Goal: Transaction & Acquisition: Purchase product/service

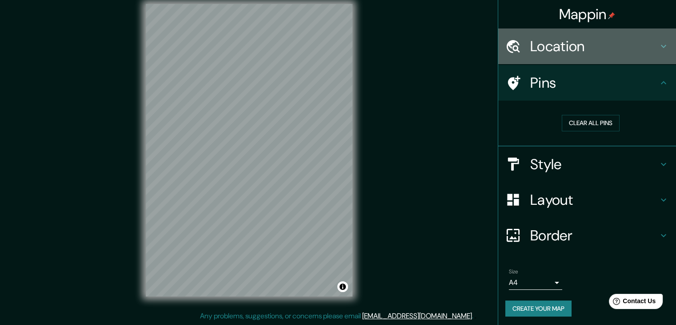
click at [578, 45] on h4 "Location" at bounding box center [595, 46] width 128 height 18
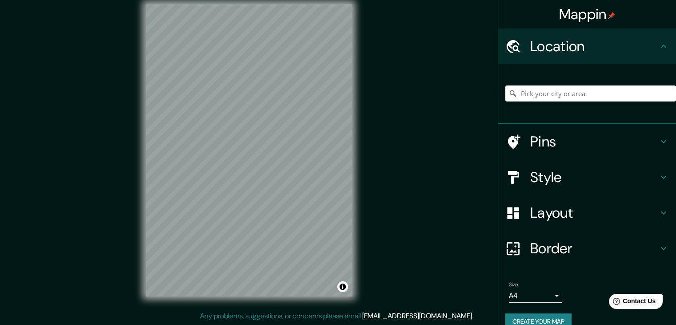
click at [554, 91] on input "Pick your city or area" at bounding box center [591, 93] width 171 height 16
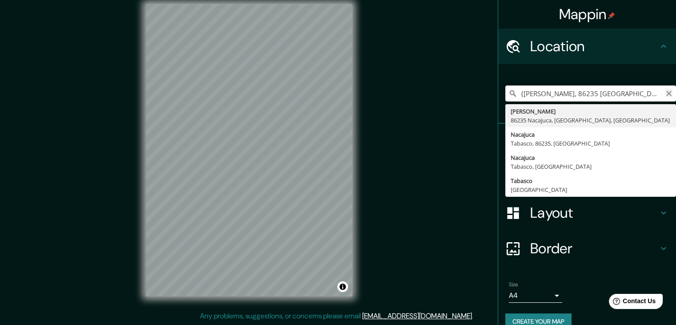
type input "{[PERSON_NAME], 86235 [GEOGRAPHIC_DATA], [GEOGRAPHIC_DATA], [GEOGRAPHIC_DATA]"
click at [666, 92] on icon "Clear" at bounding box center [669, 93] width 7 height 7
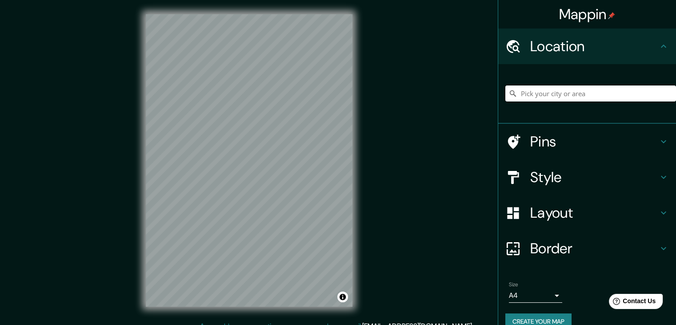
click at [546, 96] on input "Pick your city or area" at bounding box center [591, 93] width 171 height 16
paste input "J5P8+67R Cdad. [GEOGRAPHIC_DATA], [GEOGRAPHIC_DATA]"
type input "[GEOGRAPHIC_DATA][PERSON_NAME], [GEOGRAPHIC_DATA], [GEOGRAPHIC_DATA]"
click at [545, 178] on h4 "Style" at bounding box center [595, 177] width 128 height 18
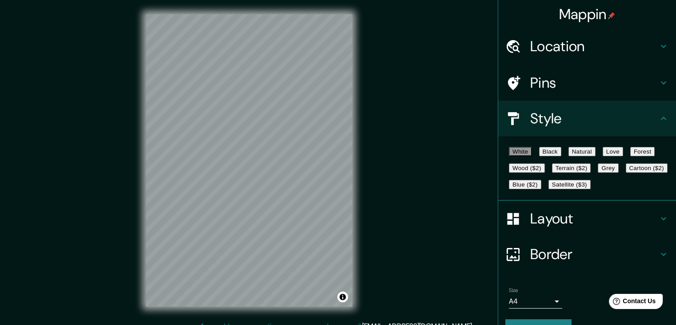
click at [560, 147] on button "Black" at bounding box center [550, 151] width 22 height 9
click at [596, 154] on button "Natural" at bounding box center [582, 151] width 27 height 9
click at [624, 156] on button "Love" at bounding box center [613, 151] width 20 height 9
click at [631, 156] on button "Forest" at bounding box center [643, 151] width 25 height 9
click at [545, 173] on button "Wood ($2)" at bounding box center [527, 167] width 36 height 9
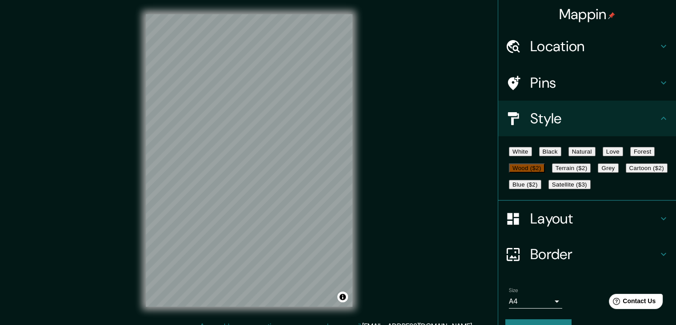
click at [591, 173] on button "Terrain ($2)" at bounding box center [571, 167] width 39 height 9
click at [598, 173] on button "Grey" at bounding box center [608, 167] width 20 height 9
click at [626, 173] on button "Cartoon ($2)" at bounding box center [647, 167] width 42 height 9
click at [542, 189] on button "Blue ($2)" at bounding box center [525, 184] width 32 height 9
click at [549, 189] on button "Satellite ($3)" at bounding box center [570, 184] width 42 height 9
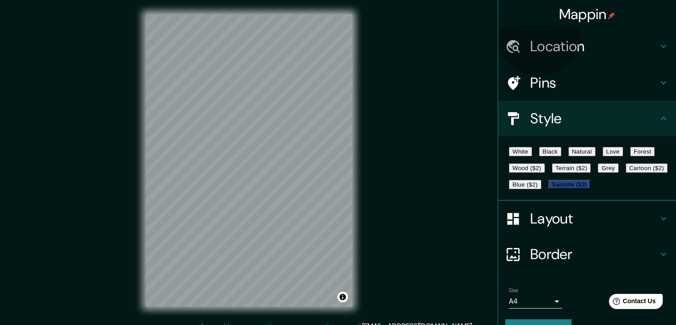
click at [591, 173] on button "Terrain ($2)" at bounding box center [571, 167] width 39 height 9
click at [624, 156] on button "Love" at bounding box center [613, 151] width 20 height 9
click at [591, 173] on button "Terrain ($2)" at bounding box center [571, 167] width 39 height 9
click at [587, 186] on div "White Black Natural Love Forest Wood ($2) Terrain ($2) Grey Cartoon ($2) Blue (…" at bounding box center [591, 167] width 171 height 49
click at [545, 173] on button "Wood ($2)" at bounding box center [527, 167] width 36 height 9
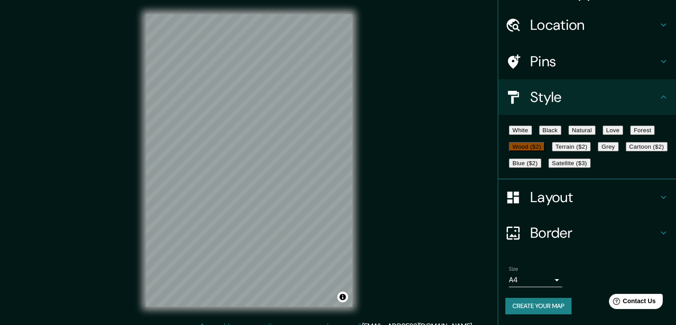
click at [548, 310] on button "Create your map" at bounding box center [539, 306] width 66 height 16
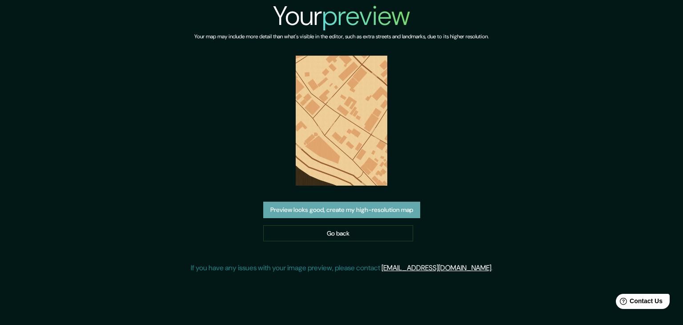
click at [377, 203] on button "Preview looks good, create my high-resolution map" at bounding box center [341, 209] width 157 height 16
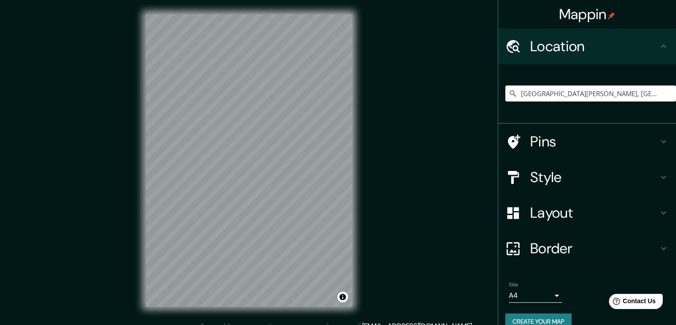
click at [557, 180] on h4 "Style" at bounding box center [595, 177] width 128 height 18
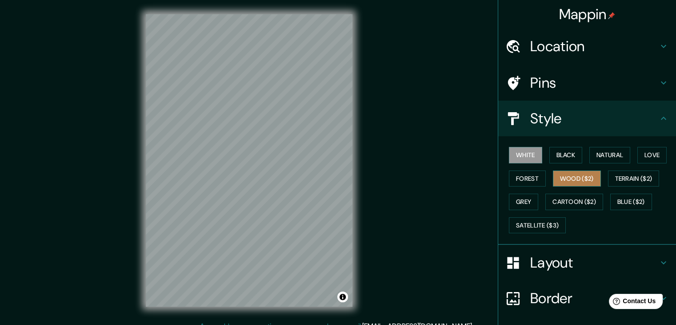
click at [569, 173] on button "Wood ($2)" at bounding box center [577, 178] width 48 height 16
click at [532, 153] on button "White" at bounding box center [525, 155] width 33 height 16
click at [561, 150] on button "Black" at bounding box center [566, 155] width 33 height 16
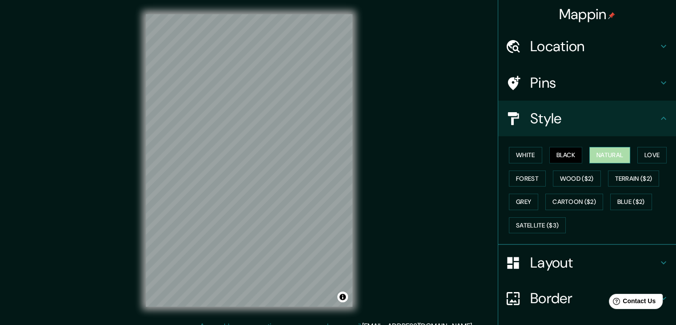
click at [616, 152] on button "Natural" at bounding box center [610, 155] width 41 height 16
click at [649, 154] on button "Love" at bounding box center [652, 155] width 29 height 16
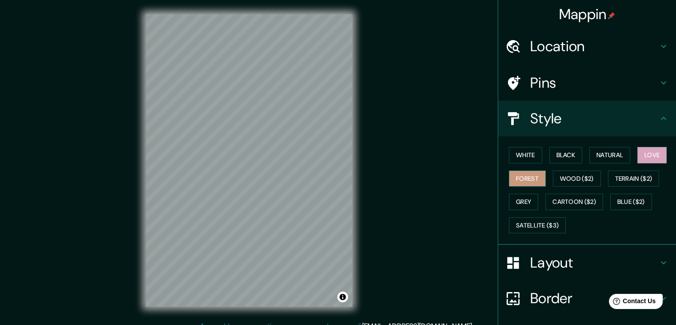
drag, startPoint x: 507, startPoint y: 183, endPoint x: 511, endPoint y: 178, distance: 5.8
click at [509, 182] on button "Forest" at bounding box center [527, 178] width 37 height 16
click at [521, 193] on button "Grey" at bounding box center [523, 201] width 29 height 16
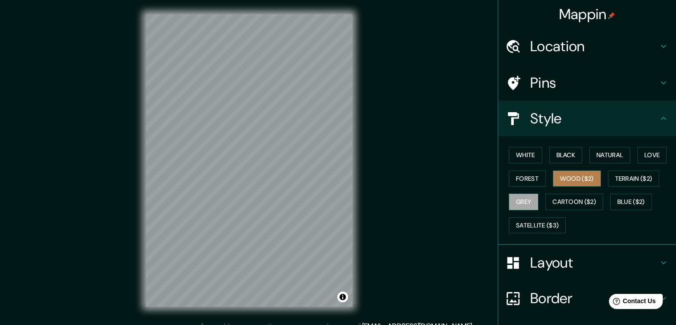
drag, startPoint x: 577, startPoint y: 173, endPoint x: 583, endPoint y: 172, distance: 5.6
click at [577, 173] on button "Wood ($2)" at bounding box center [577, 178] width 48 height 16
click at [394, 161] on div "Mappin Location Ciudad del Carmen, Campeche, México Pins Style White Black Natu…" at bounding box center [338, 167] width 676 height 335
click at [566, 267] on h4 "Layout" at bounding box center [595, 262] width 128 height 18
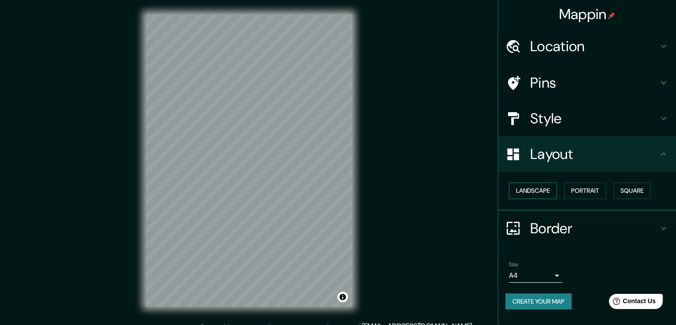
click at [530, 184] on button "Landscape" at bounding box center [533, 190] width 48 height 16
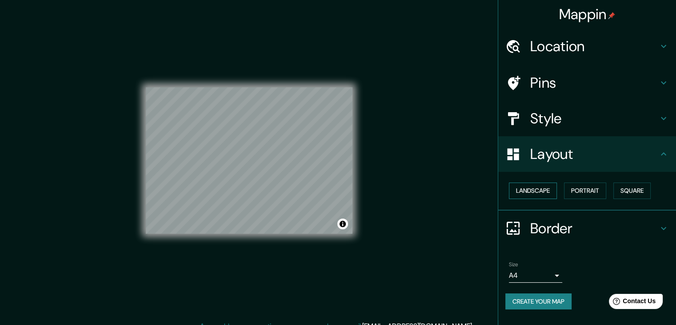
click at [530, 184] on button "Landscape" at bounding box center [533, 190] width 48 height 16
click at [587, 182] on button "Portrait" at bounding box center [585, 190] width 42 height 16
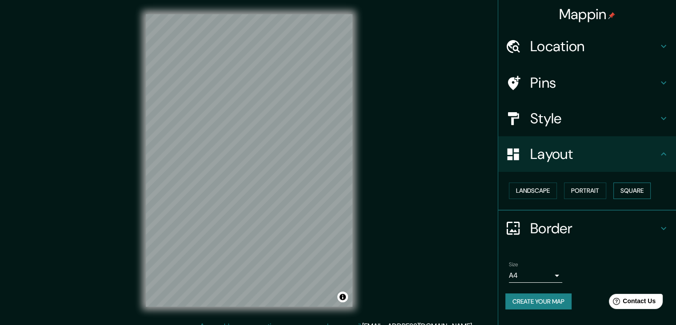
click at [625, 186] on button "Square" at bounding box center [632, 190] width 37 height 16
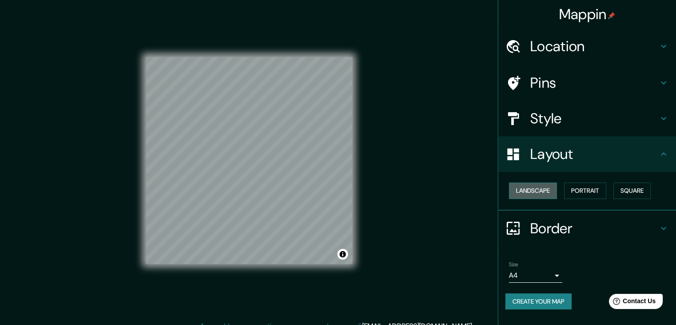
click at [534, 187] on button "Landscape" at bounding box center [533, 190] width 48 height 16
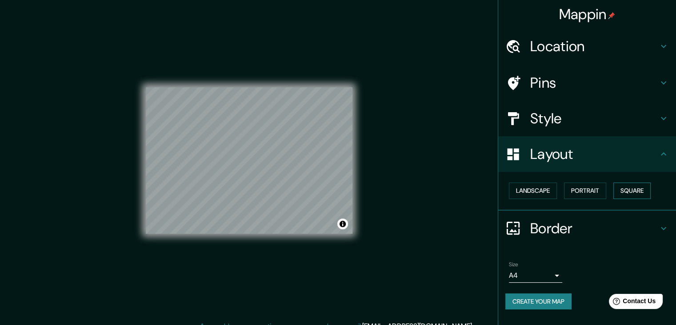
click at [637, 189] on button "Square" at bounding box center [632, 190] width 37 height 16
